Goal: Task Accomplishment & Management: Use online tool/utility

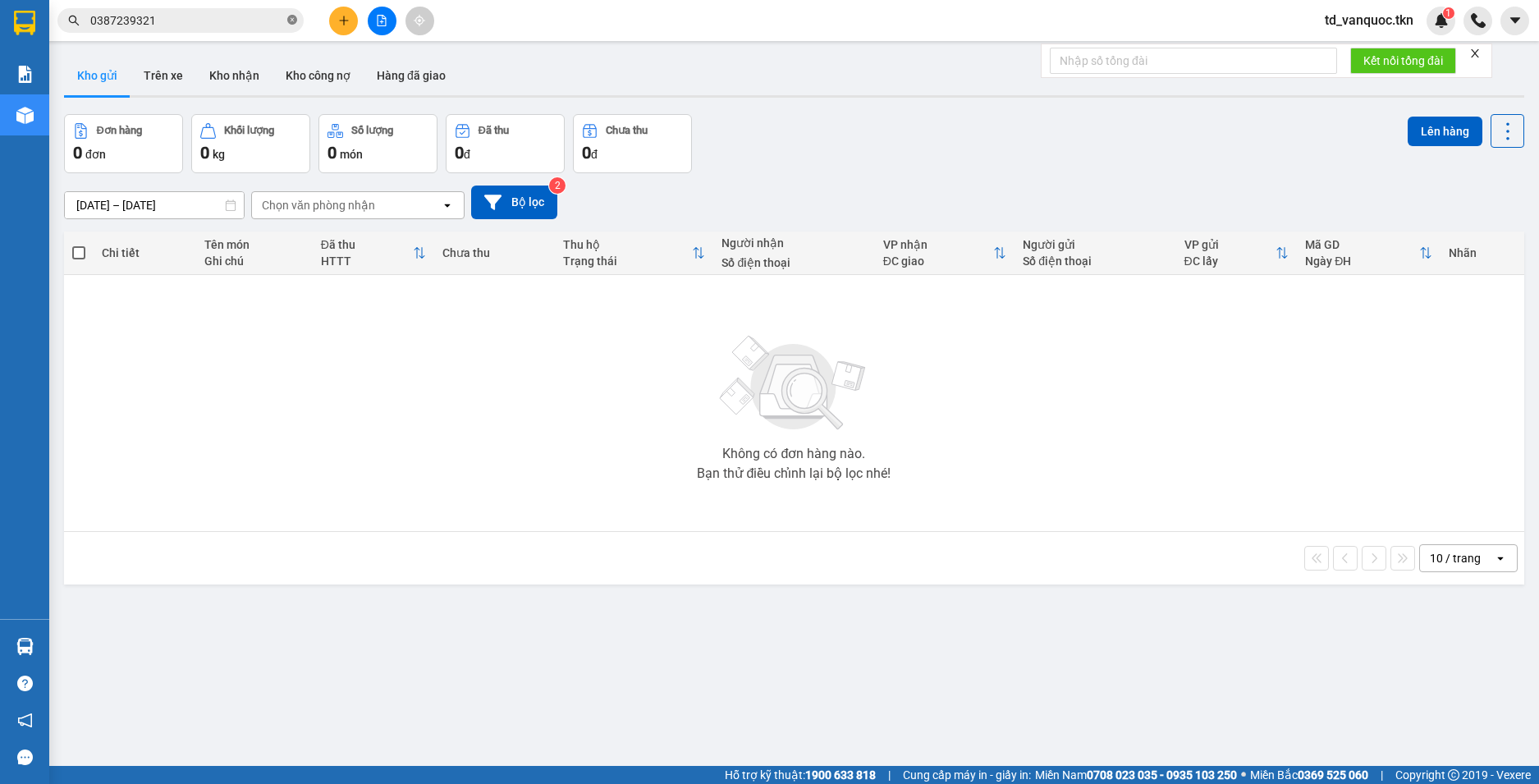
click at [292, 19] on icon "close-circle" at bounding box center [293, 20] width 10 height 10
click at [131, 26] on input "text" at bounding box center [187, 21] width 194 height 18
paste input "0964273295"
type input "0964273295"
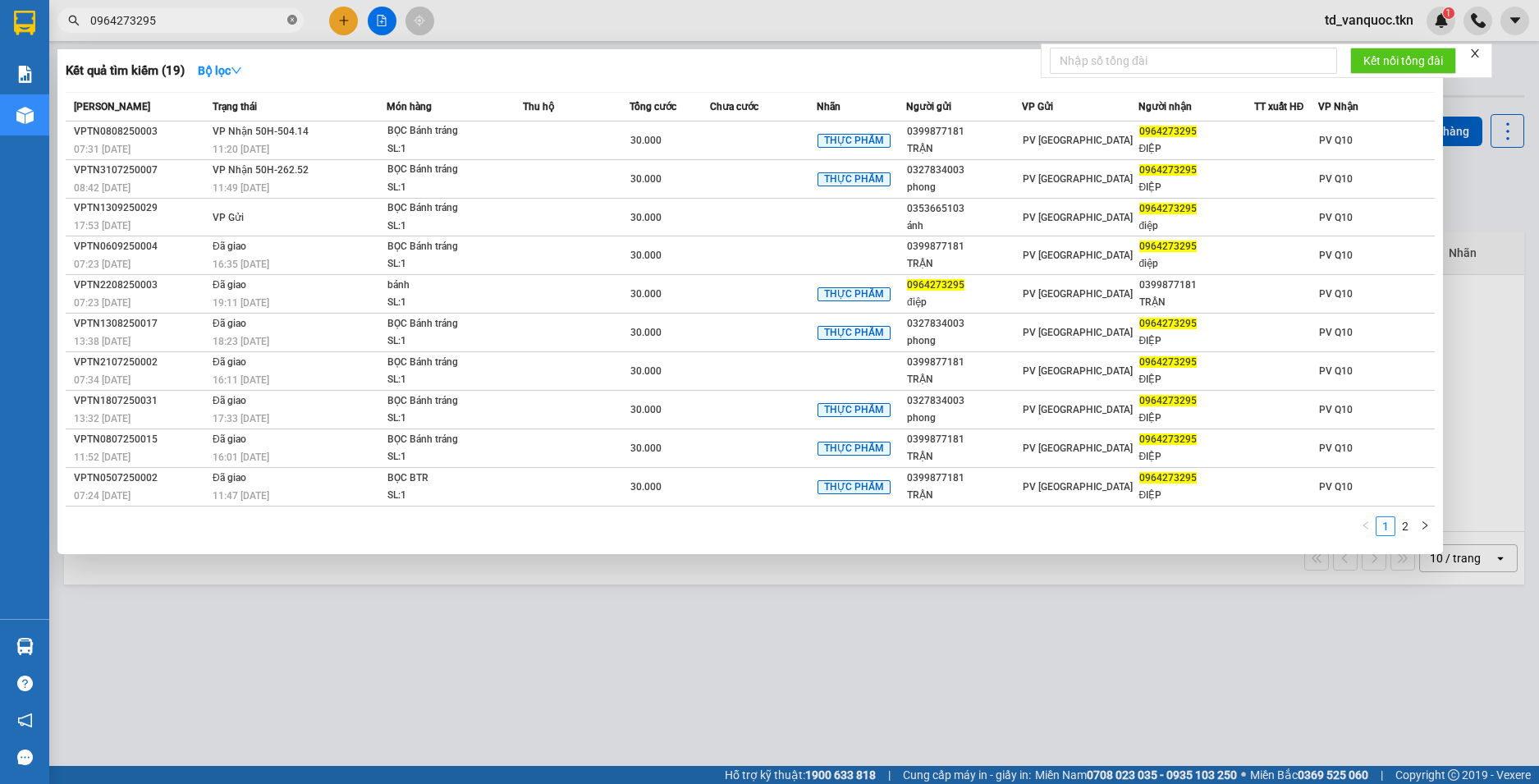
click at [290, 22] on icon "close-circle" at bounding box center [293, 20] width 10 height 10
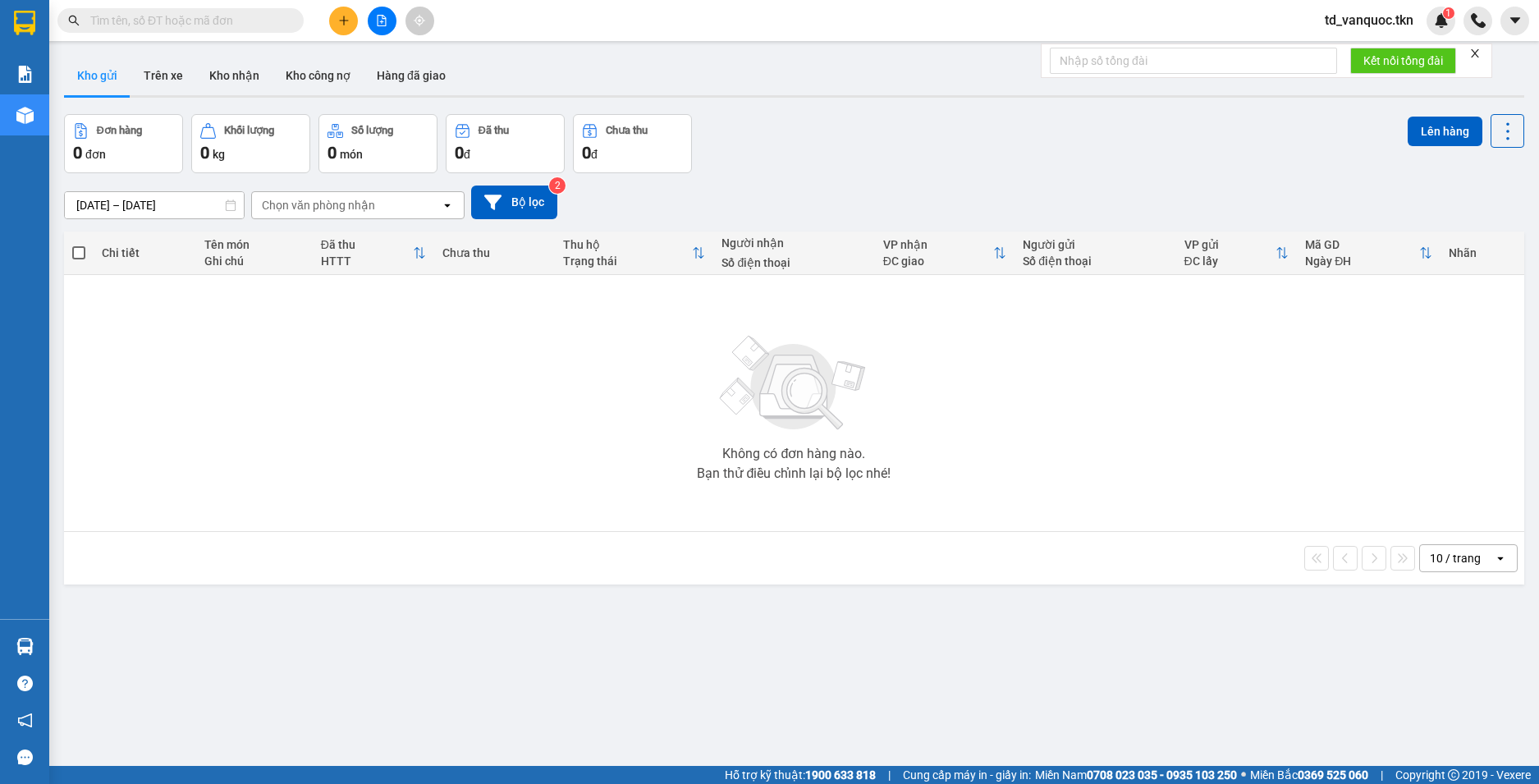
click at [116, 18] on input "text" at bounding box center [187, 21] width 194 height 18
paste input "0964273295"
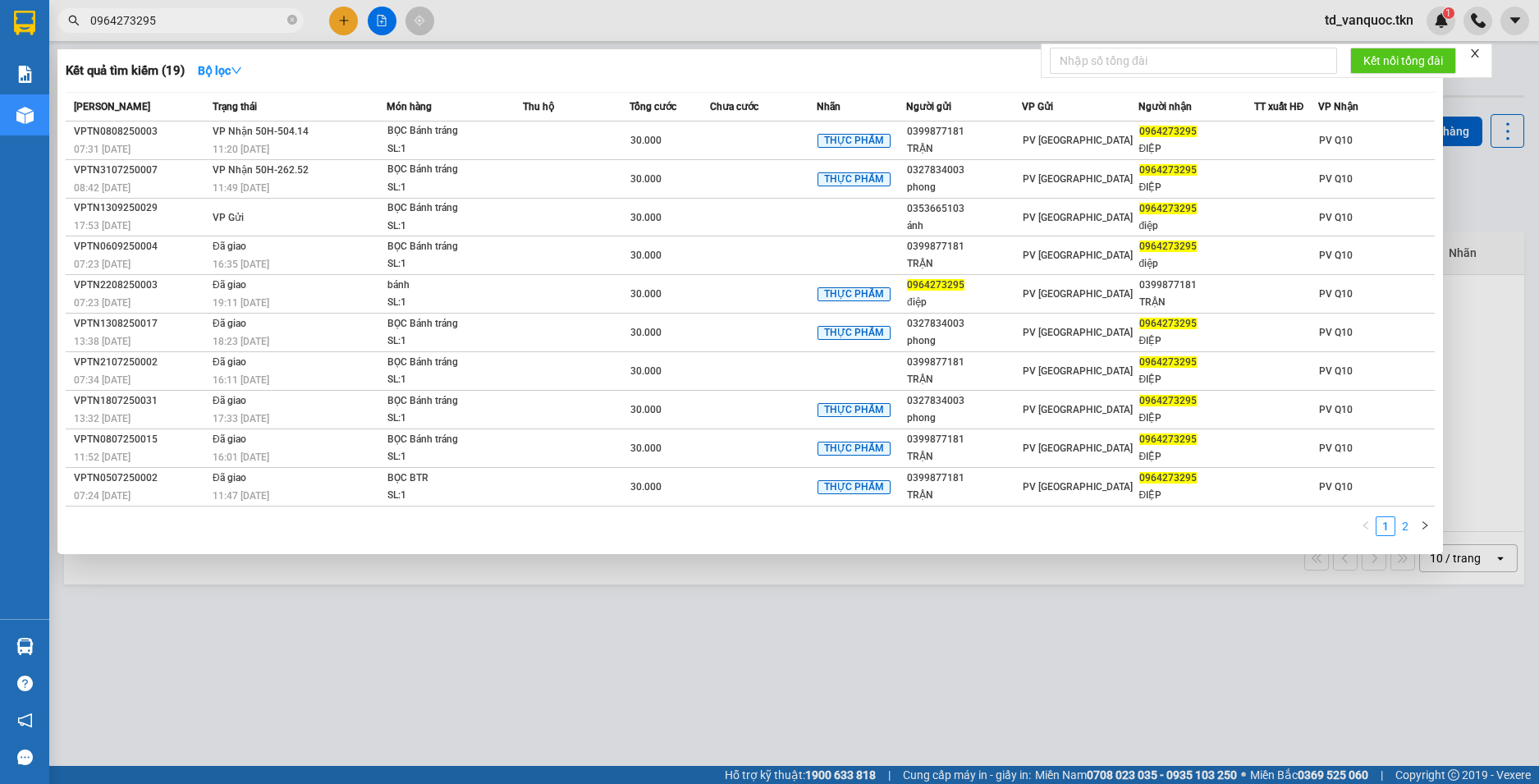
type input "0964273295"
click at [1408, 526] on link "2" at bounding box center [1405, 526] width 18 height 18
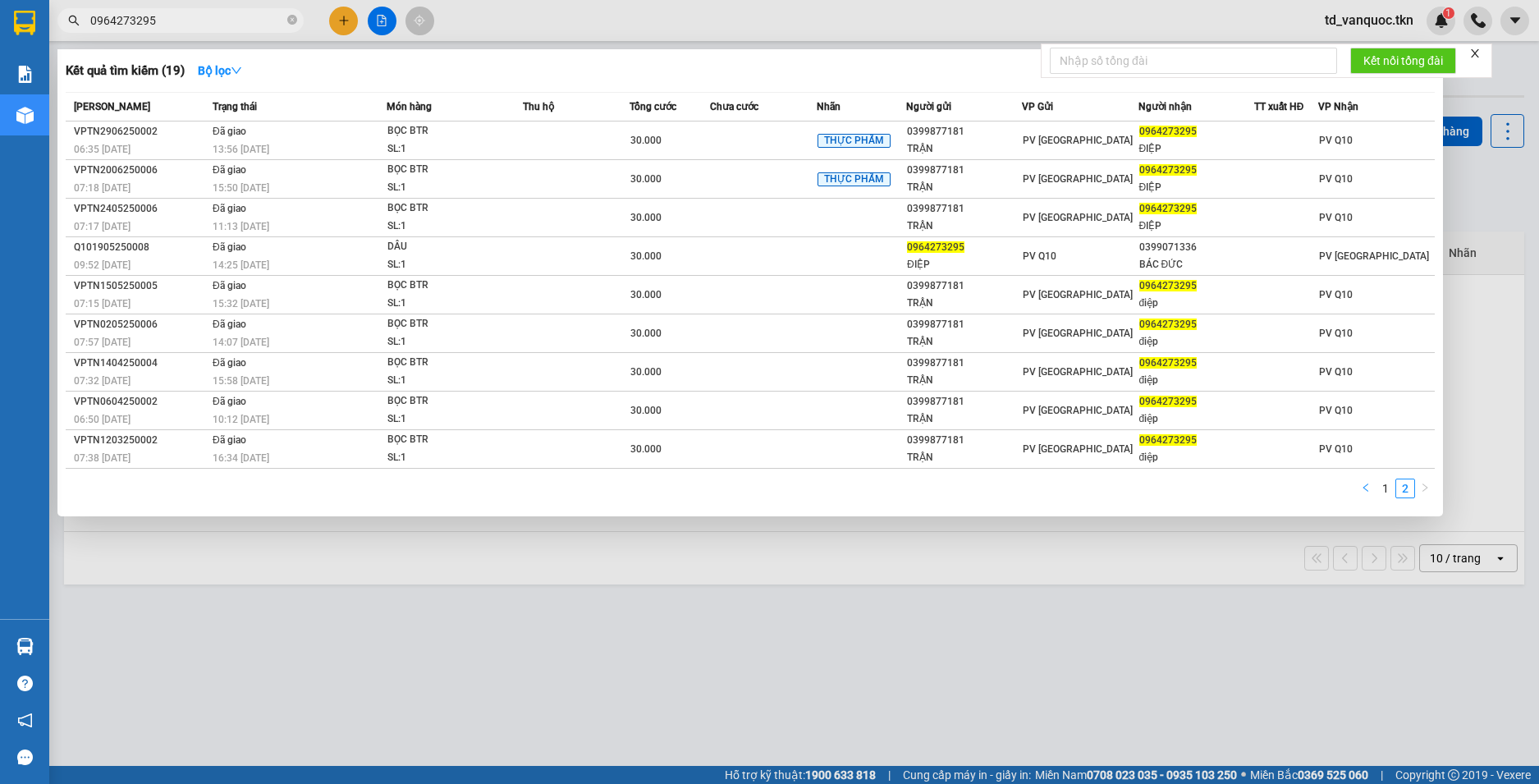
click at [1372, 486] on button "button" at bounding box center [1366, 489] width 20 height 20
